Goal: Task Accomplishment & Management: Manage account settings

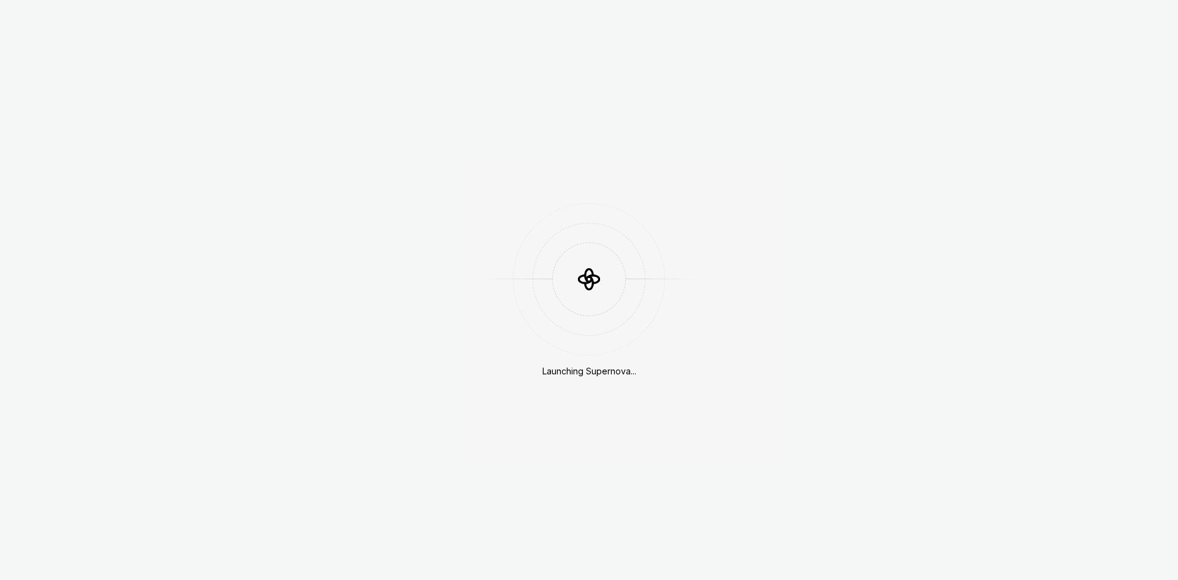
scroll to position [1278, 0]
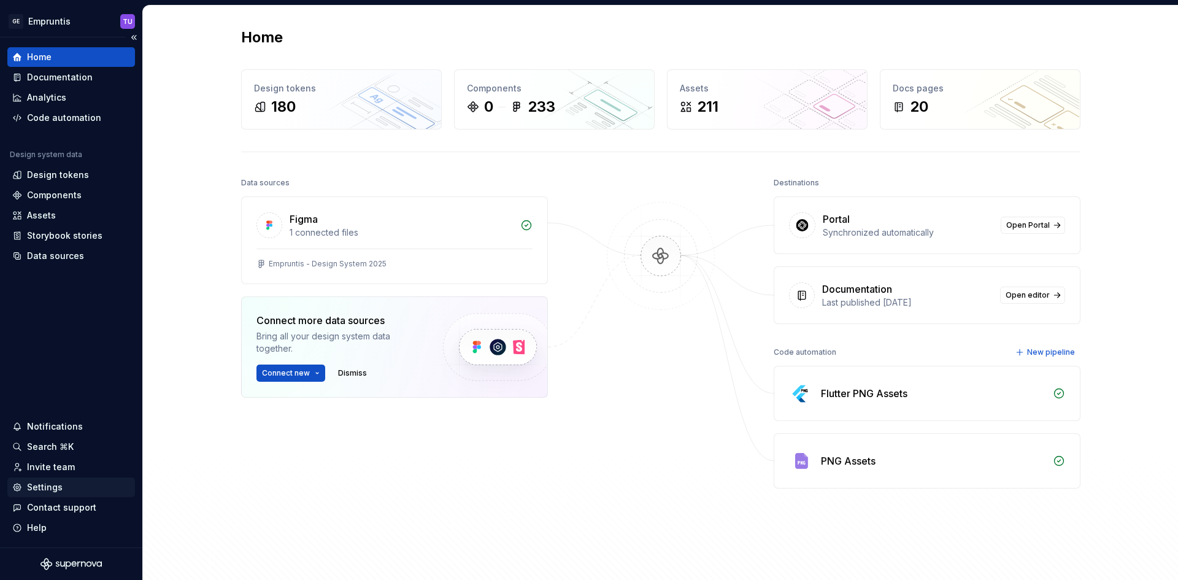
click at [36, 489] on div "Settings" at bounding box center [45, 487] width 36 height 12
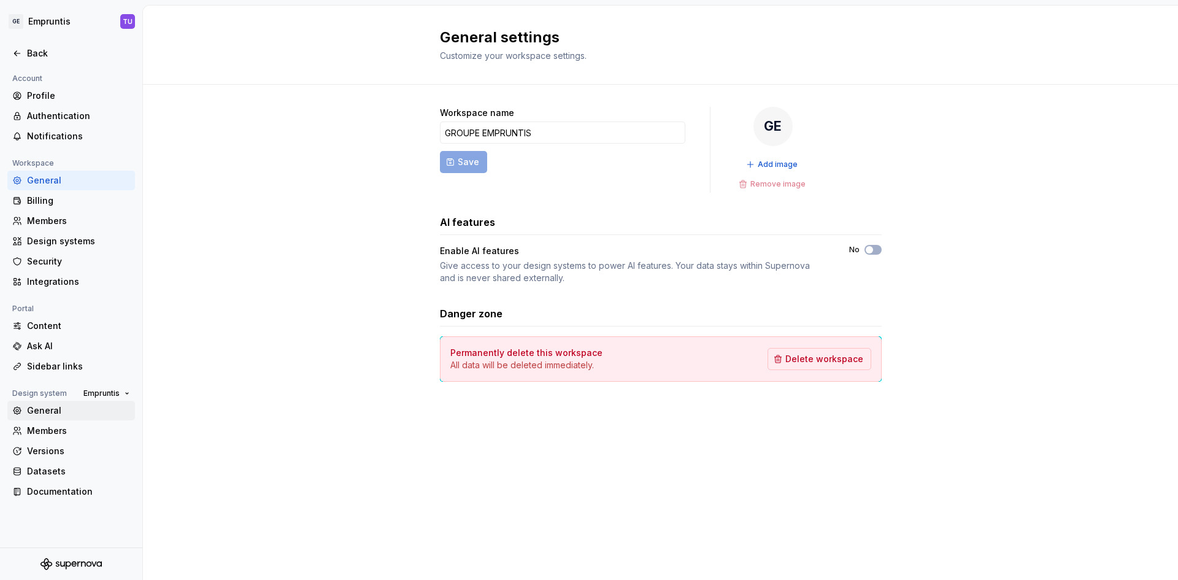
click at [52, 412] on div "General" at bounding box center [78, 410] width 103 height 12
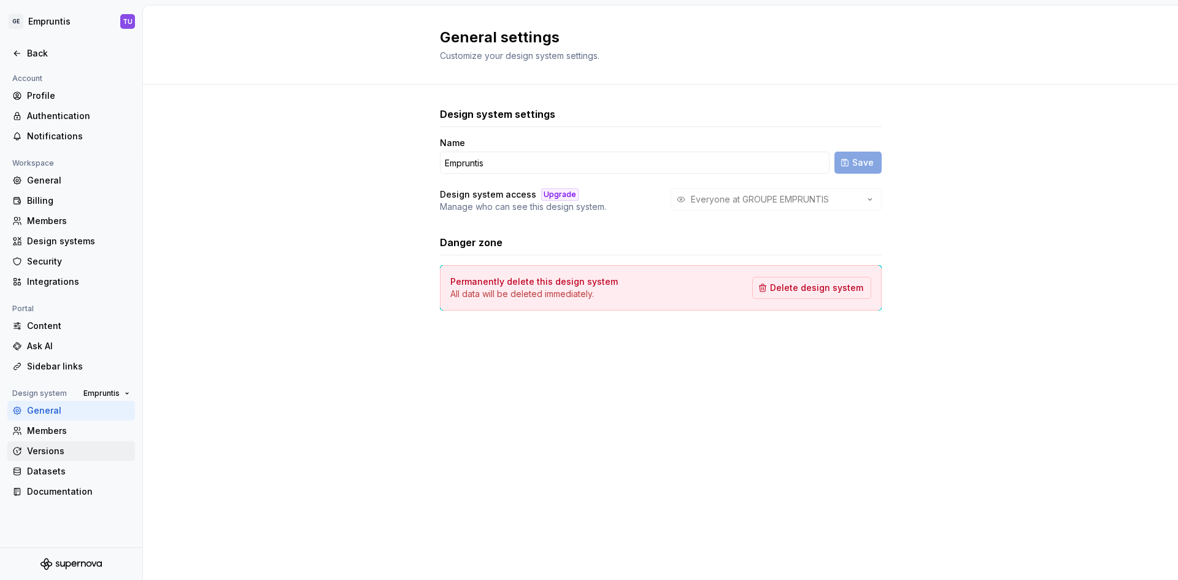
click at [48, 453] on div "Versions" at bounding box center [78, 451] width 103 height 12
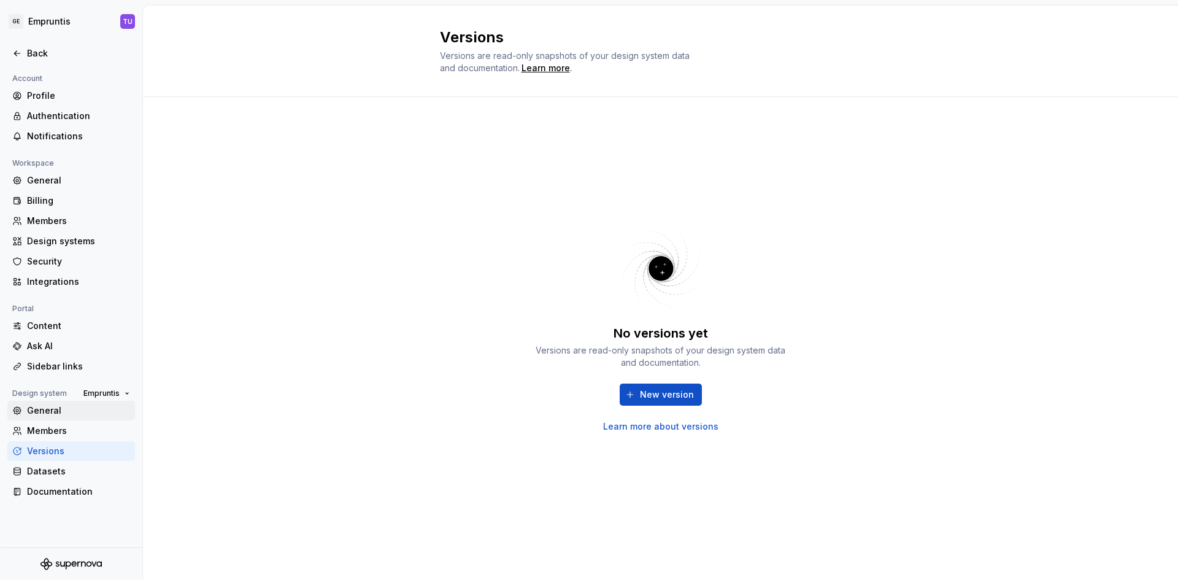
click at [63, 407] on div "General" at bounding box center [78, 410] width 103 height 12
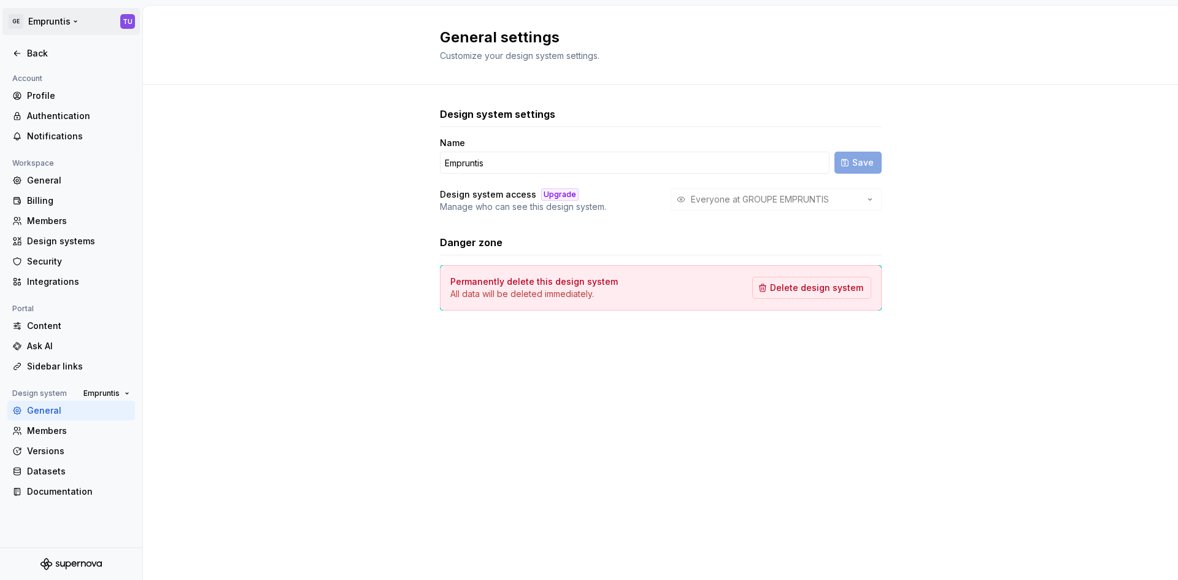
click at [54, 23] on html "Texte d'origine Évaluez cette traduction Votre avis nous aidera à améliorer Goo…" at bounding box center [589, 290] width 1178 height 580
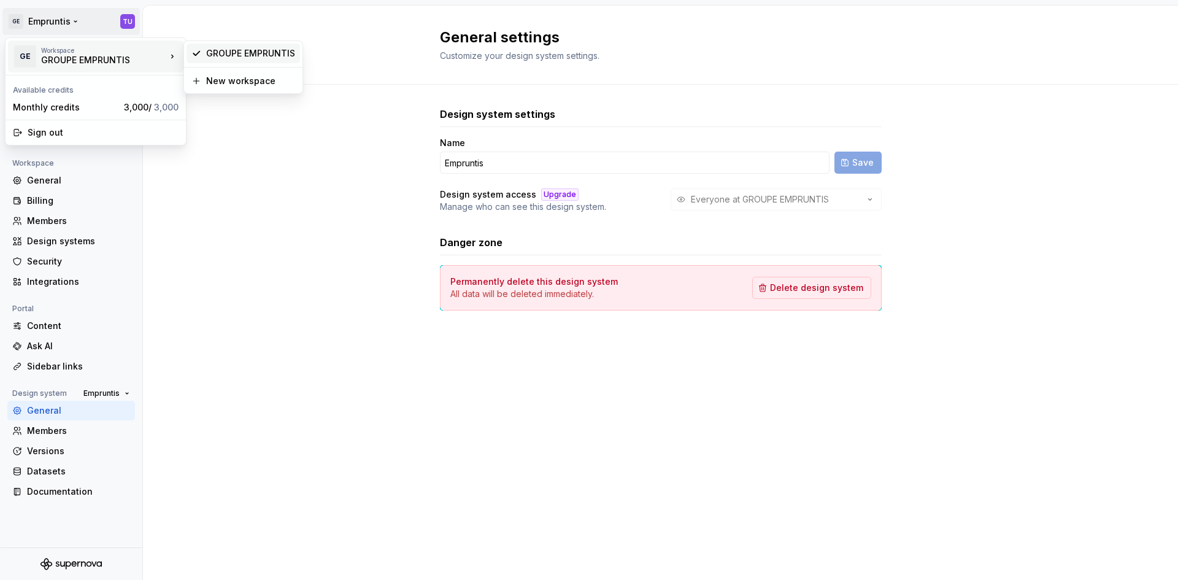
click at [265, 48] on div "GROUPE EMPRUNTIS" at bounding box center [250, 53] width 89 height 12
click at [56, 26] on html "Texte d'origine Évaluez cette traduction Votre avis nous aidera à améliorer Goo…" at bounding box center [589, 290] width 1178 height 580
click at [50, 58] on div "GROUPE EMPRUNTIS" at bounding box center [93, 60] width 104 height 12
click at [50, 105] on div "Monthly credits" at bounding box center [66, 107] width 106 height 12
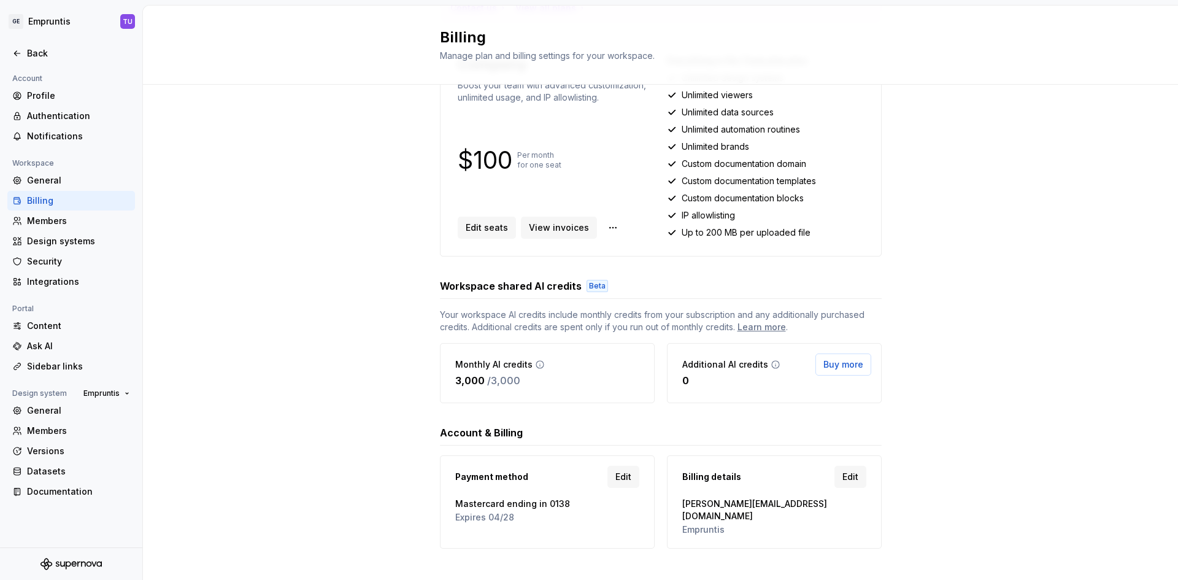
scroll to position [163, 0]
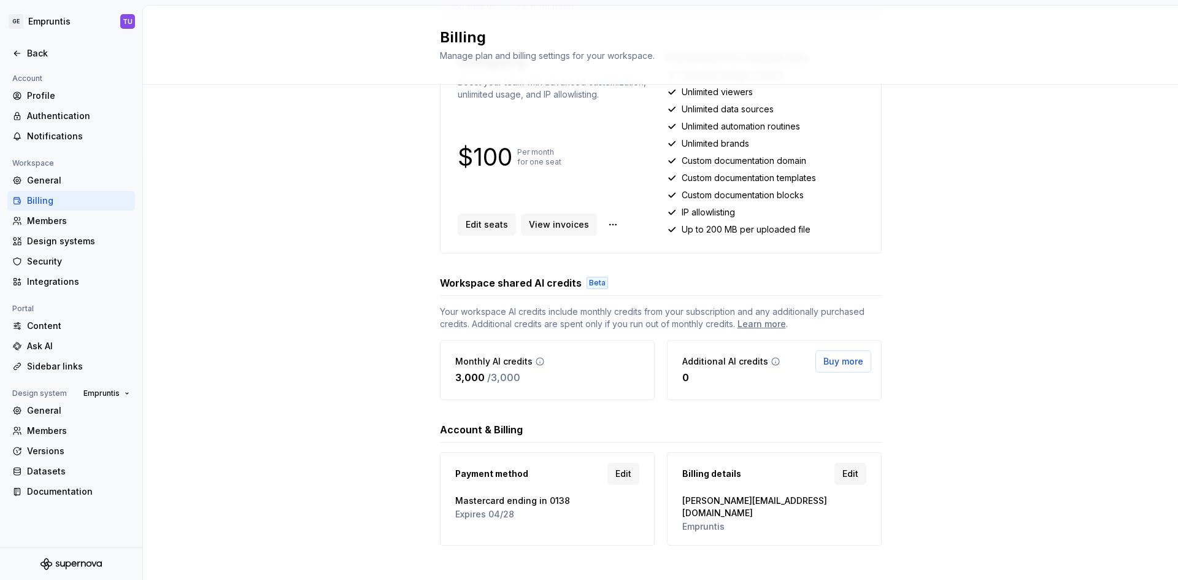
type textarea "*"
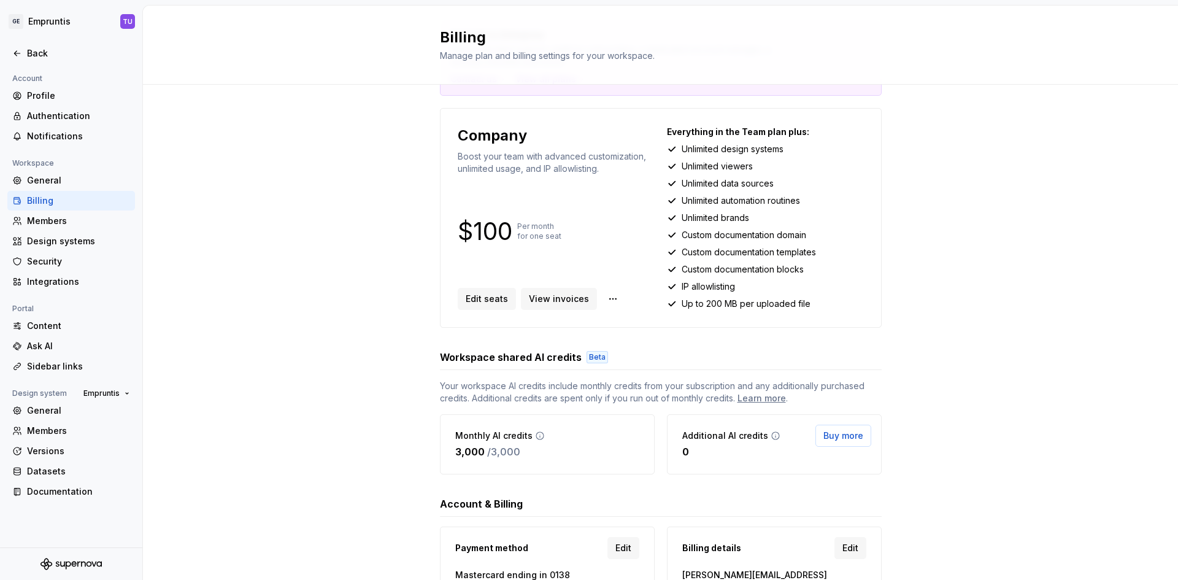
scroll to position [0, 0]
